Goal: Communication & Community: Answer question/provide support

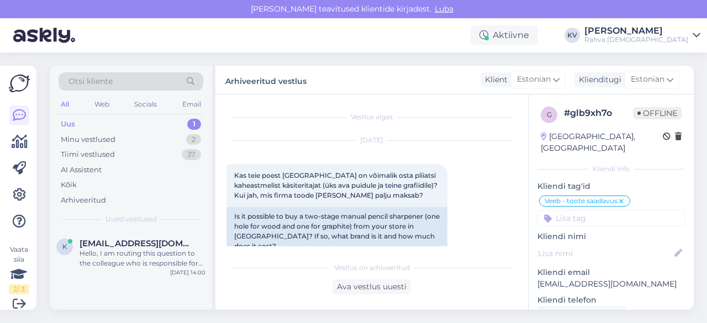
scroll to position [319, 0]
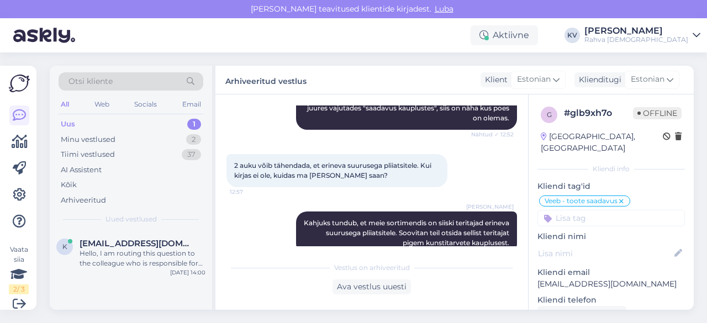
click at [127, 124] on div "Uus 1" at bounding box center [131, 124] width 145 height 15
click at [119, 256] on div "Hello, I am routing this question to the colleague who is responsible for this …" at bounding box center [143, 258] width 126 height 20
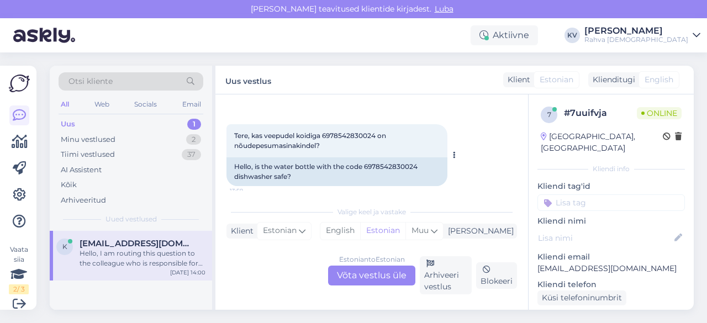
scroll to position [55, 0]
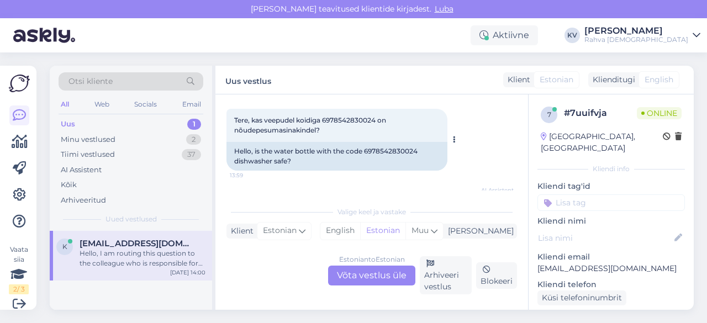
click at [336, 120] on span "Tere, kas veepudel koidiga 6978542830024 on nõudepesumasinakindel?" at bounding box center [311, 125] width 154 height 18
copy span "6978542830024"
click at [385, 280] on div "Estonian to Estonian Võta vestlus üle" at bounding box center [371, 276] width 87 height 20
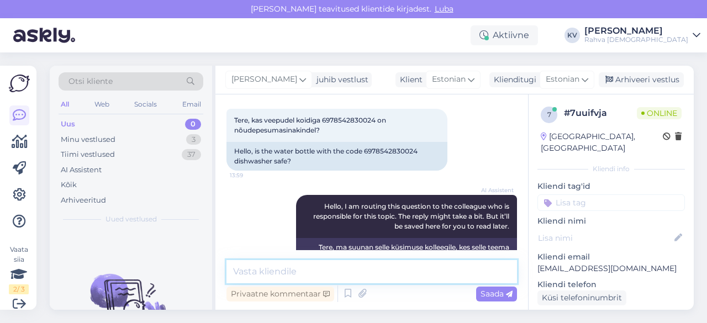
click at [385, 279] on textarea at bounding box center [371, 271] width 290 height 23
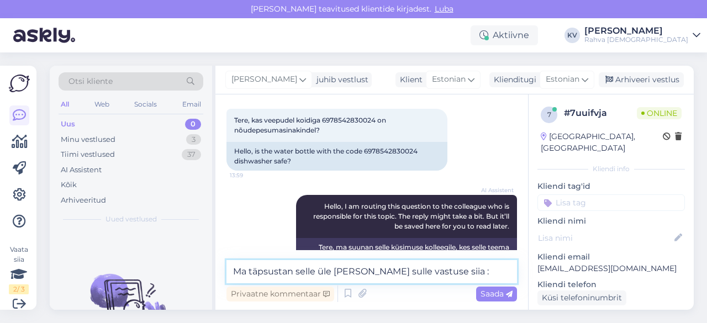
type textarea "Ma täpsustan selle üle [PERSON_NAME] sulle vastuse siia :)"
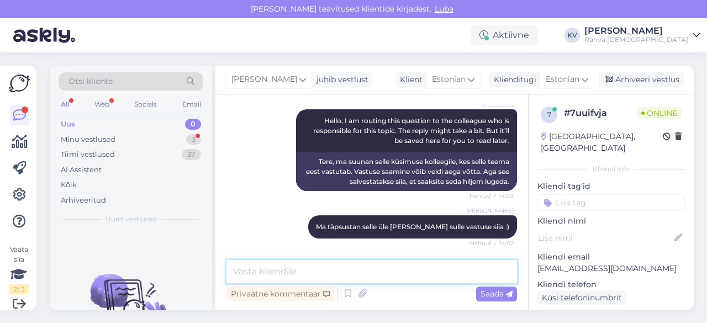
scroll to position [188, 0]
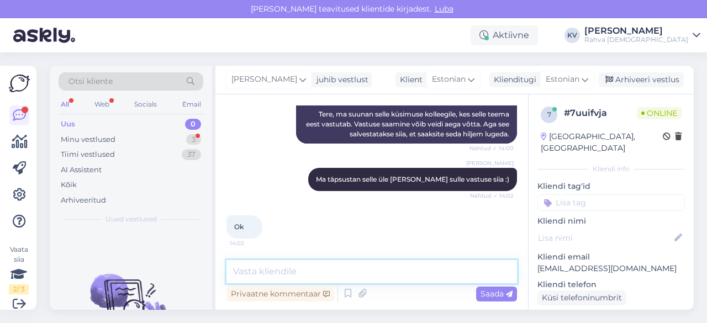
click at [385, 279] on textarea at bounding box center [371, 271] width 290 height 23
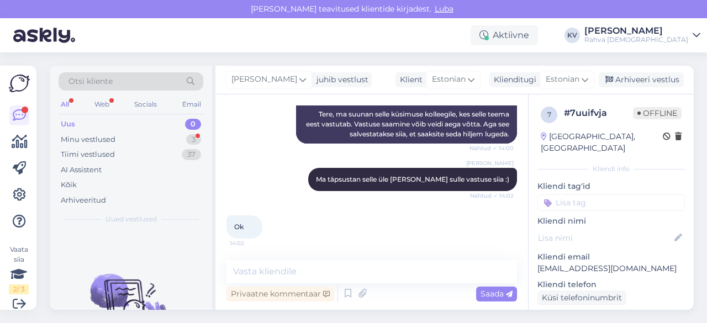
click at [294, 259] on div "Vestlus algas [DATE] Tere, kas veepudel koidiga 6978542830024 on nõudepesumasin…" at bounding box center [371, 201] width 313 height 215
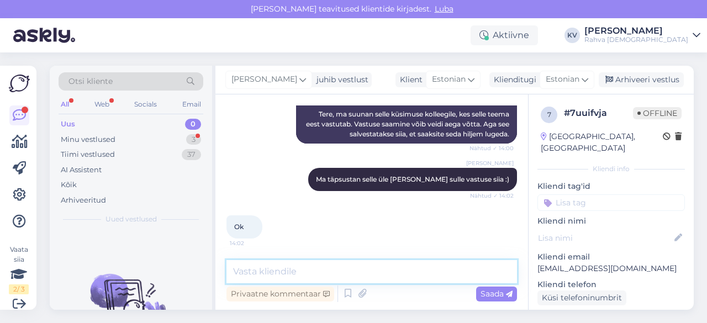
click at [295, 269] on textarea at bounding box center [371, 271] width 290 height 23
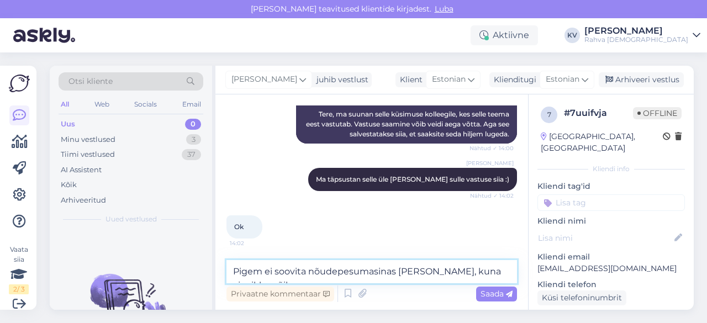
scroll to position [200, 0]
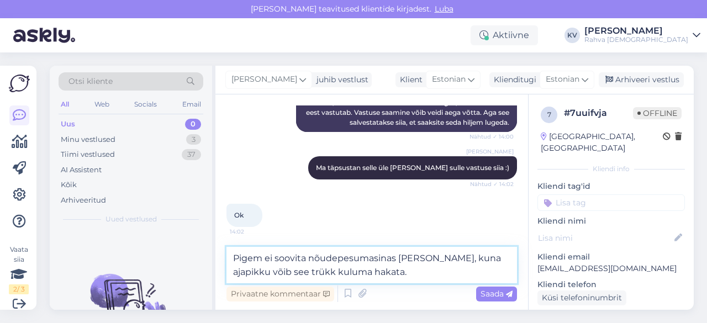
type textarea "Pigem ei soovita nõudepesumasinas [PERSON_NAME], kuna ajapikku võib see trükk k…"
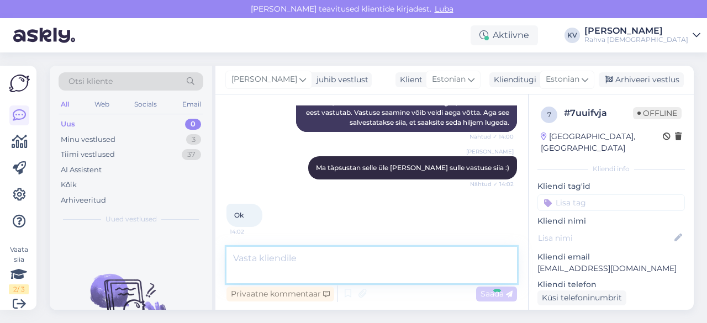
scroll to position [246, 0]
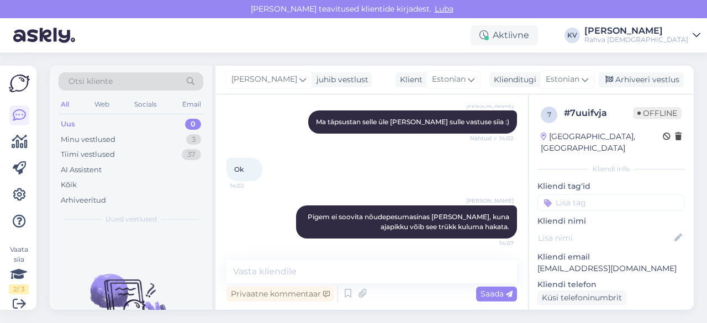
click at [644, 194] on input at bounding box center [610, 202] width 147 height 17
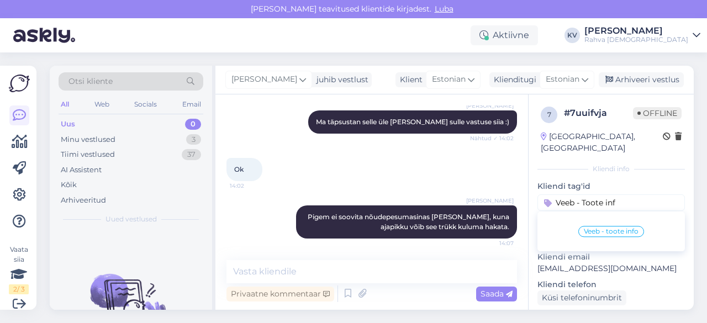
type input "Veeb - Toote info"
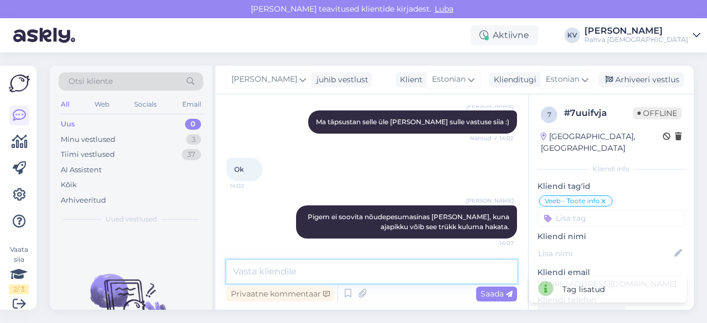
click at [395, 271] on textarea at bounding box center [371, 271] width 290 height 23
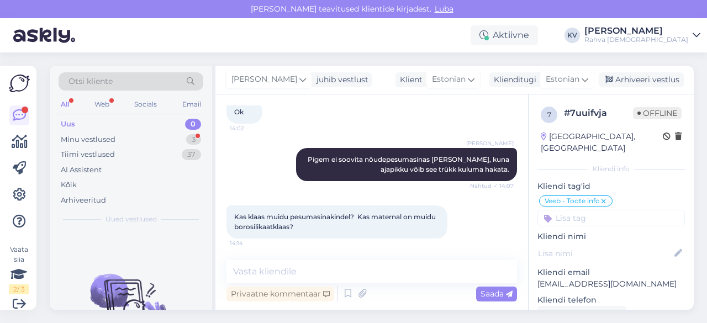
click at [123, 122] on div "Uus 0" at bounding box center [131, 124] width 145 height 15
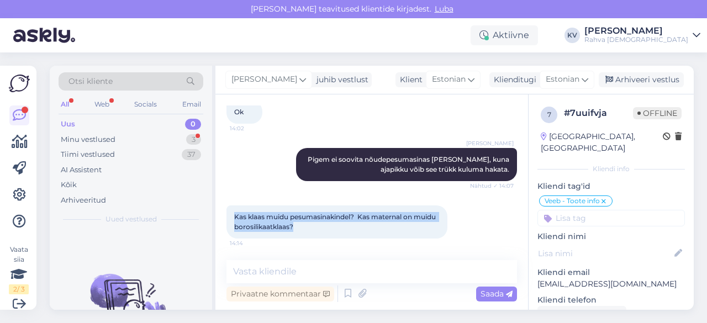
drag, startPoint x: 233, startPoint y: 215, endPoint x: 321, endPoint y: 223, distance: 88.1
click at [321, 223] on div "Kas klaas muidu pesumasinakindel? Kas maternal on muidu borosilikaatklaas? 14:14" at bounding box center [336, 221] width 221 height 33
copy span "Kas klaas muidu pesumasinakindel? Kas maternal on muidu borosilikaatklaas?"
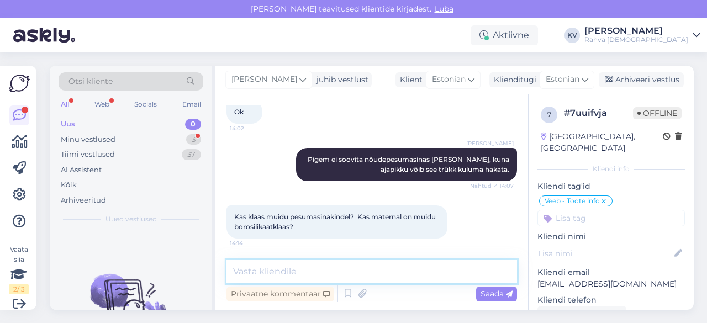
click at [293, 266] on textarea at bounding box center [371, 271] width 290 height 23
click at [320, 262] on textarea at bounding box center [371, 271] width 290 height 23
type textarea "Tegemist on tavalise klaasiga"
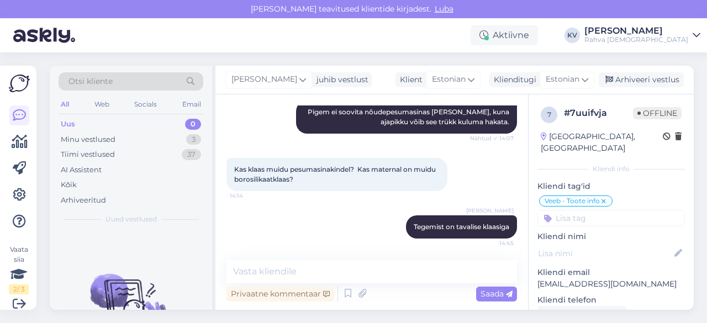
click at [643, 88] on div "[PERSON_NAME] juhib vestlust Klient Estonian Klienditugi Estonian es Chinese Es…" at bounding box center [454, 80] width 478 height 29
click at [643, 79] on div "Arhiveeri vestlus" at bounding box center [641, 79] width 85 height 15
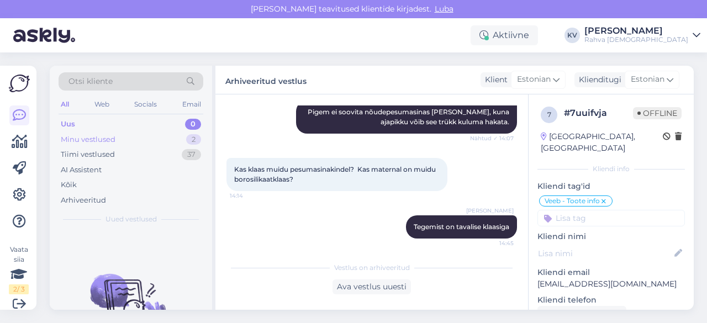
click at [111, 145] on div "Minu vestlused 2" at bounding box center [131, 139] width 145 height 15
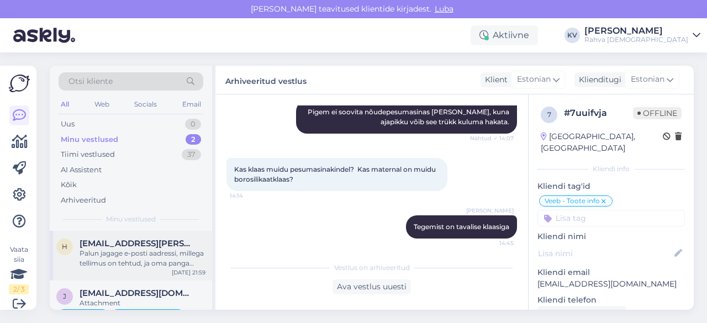
click at [112, 267] on div "Palun jagage e-posti aadressi, millega tellimus on tehtud, ja oma panga makseko…" at bounding box center [143, 258] width 126 height 20
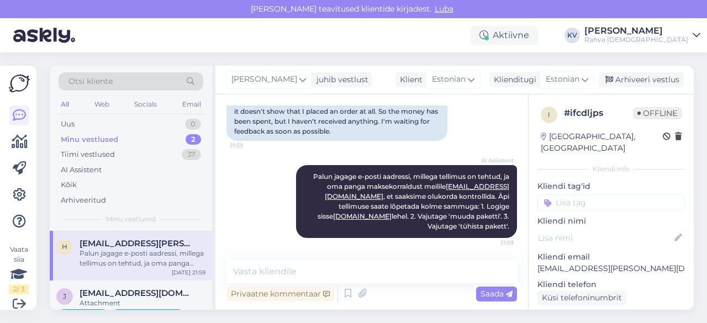
scroll to position [327, 0]
